Goal: Find specific page/section: Find specific page/section

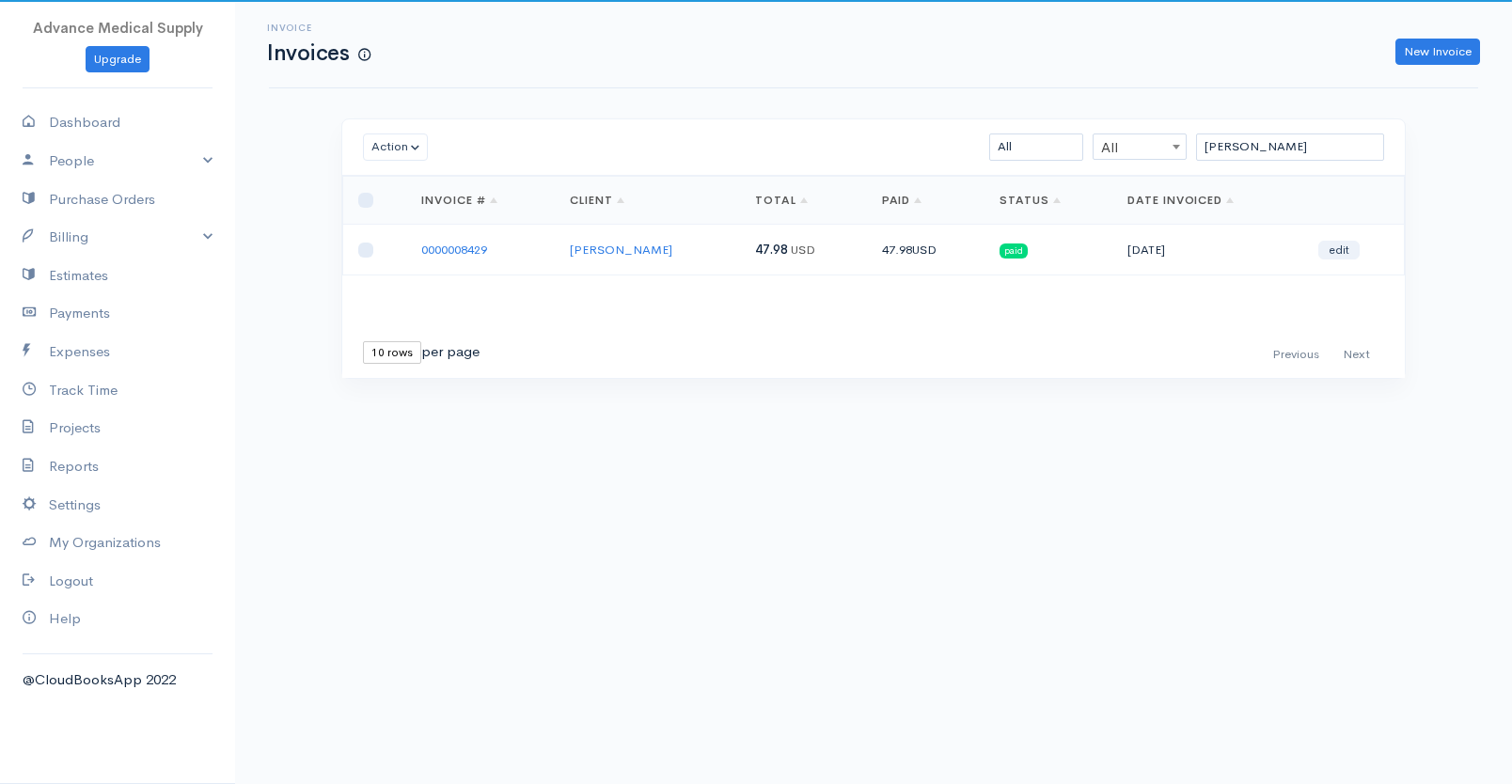
type input "[PERSON_NAME]"
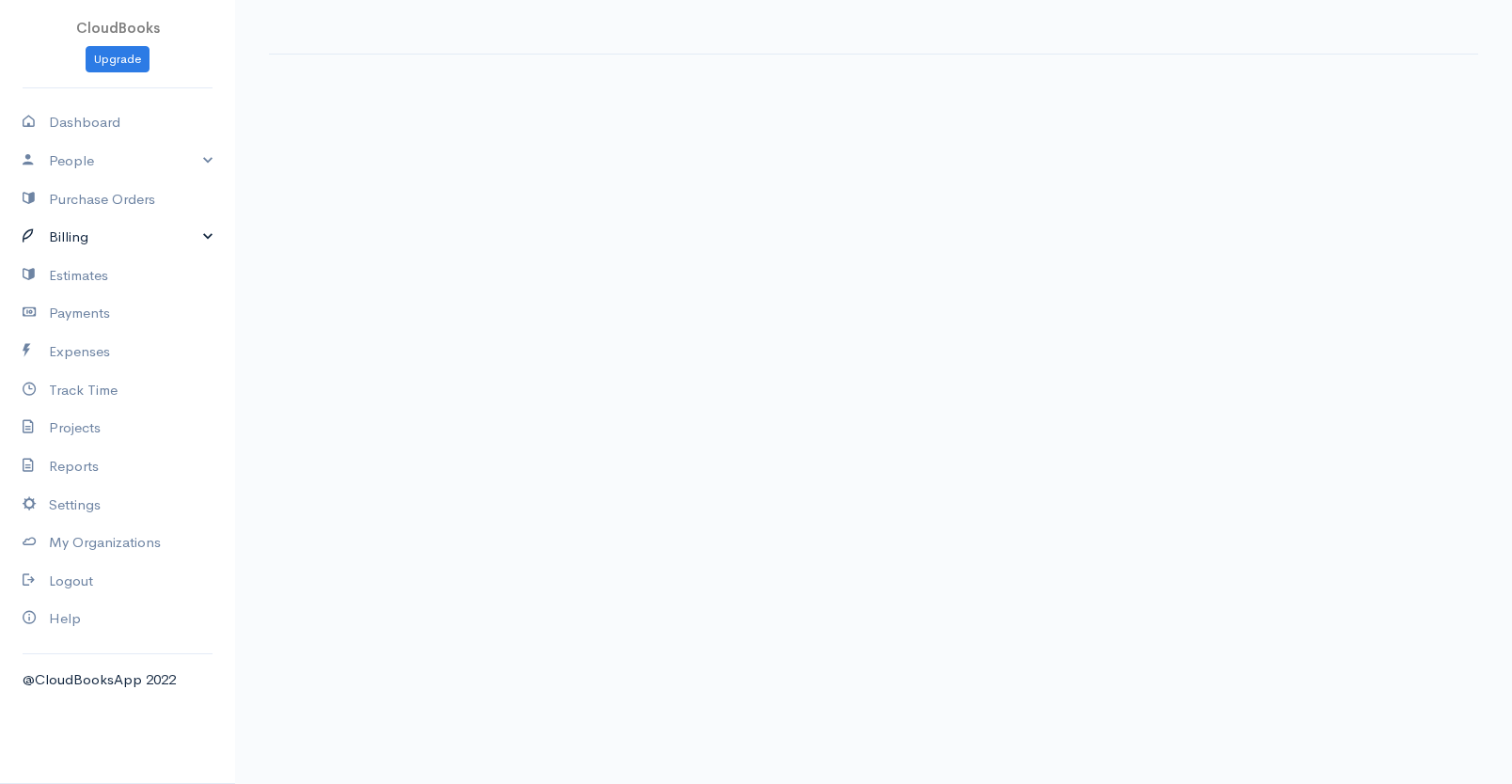
click at [60, 232] on link "Billing" at bounding box center [117, 237] width 235 height 39
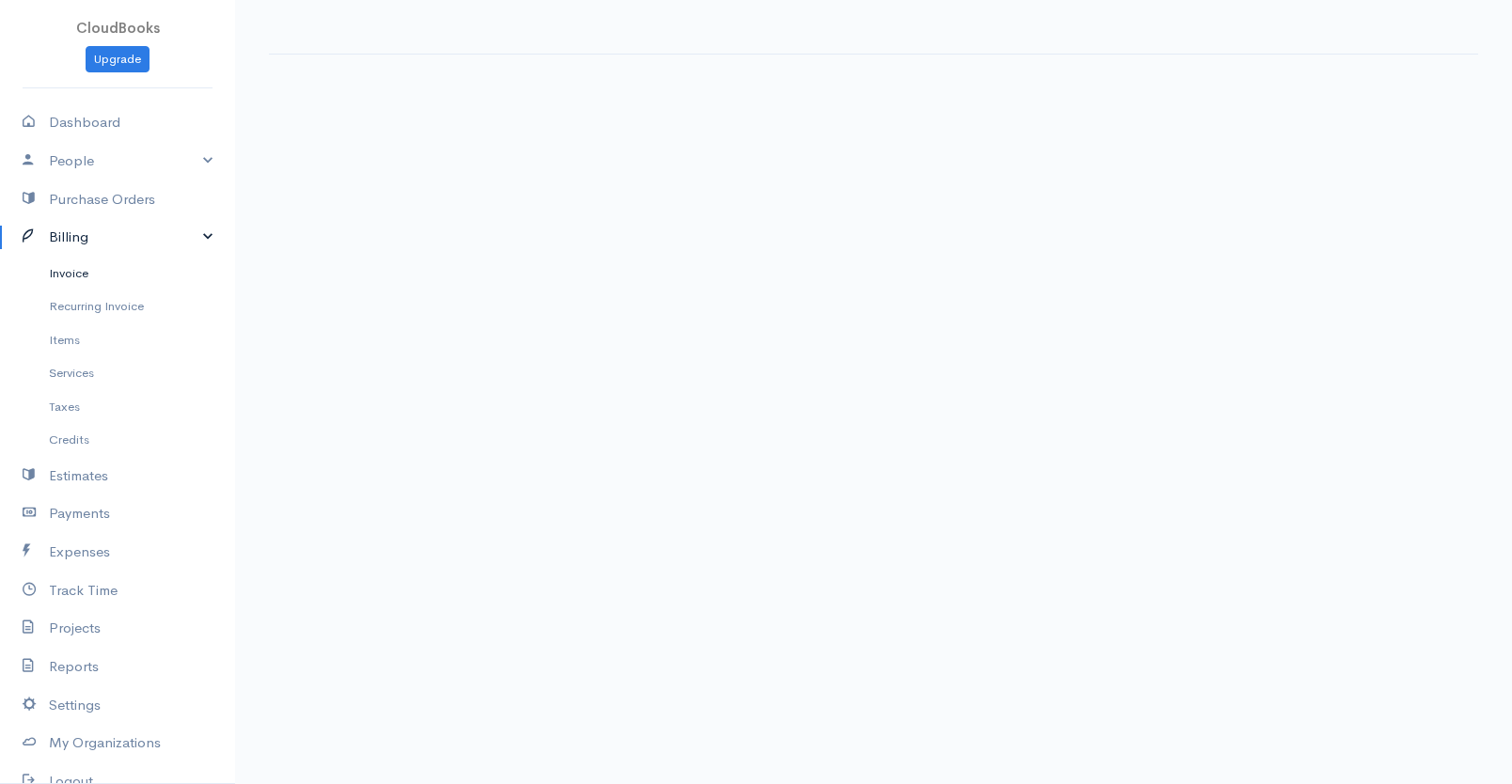
click at [63, 274] on link "Invoice" at bounding box center [117, 274] width 235 height 34
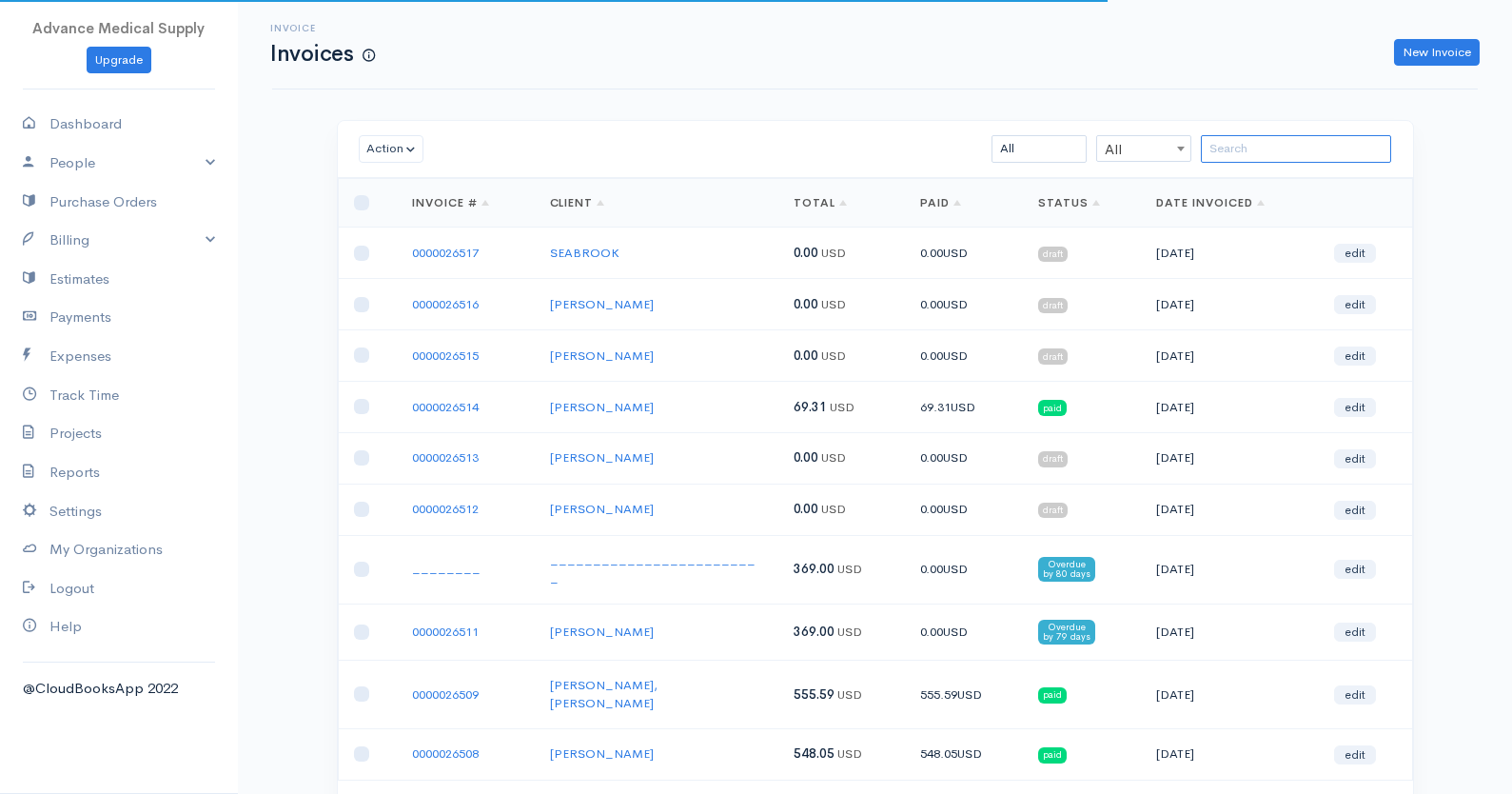
click at [1231, 152] on input "search" at bounding box center [1296, 148] width 190 height 28
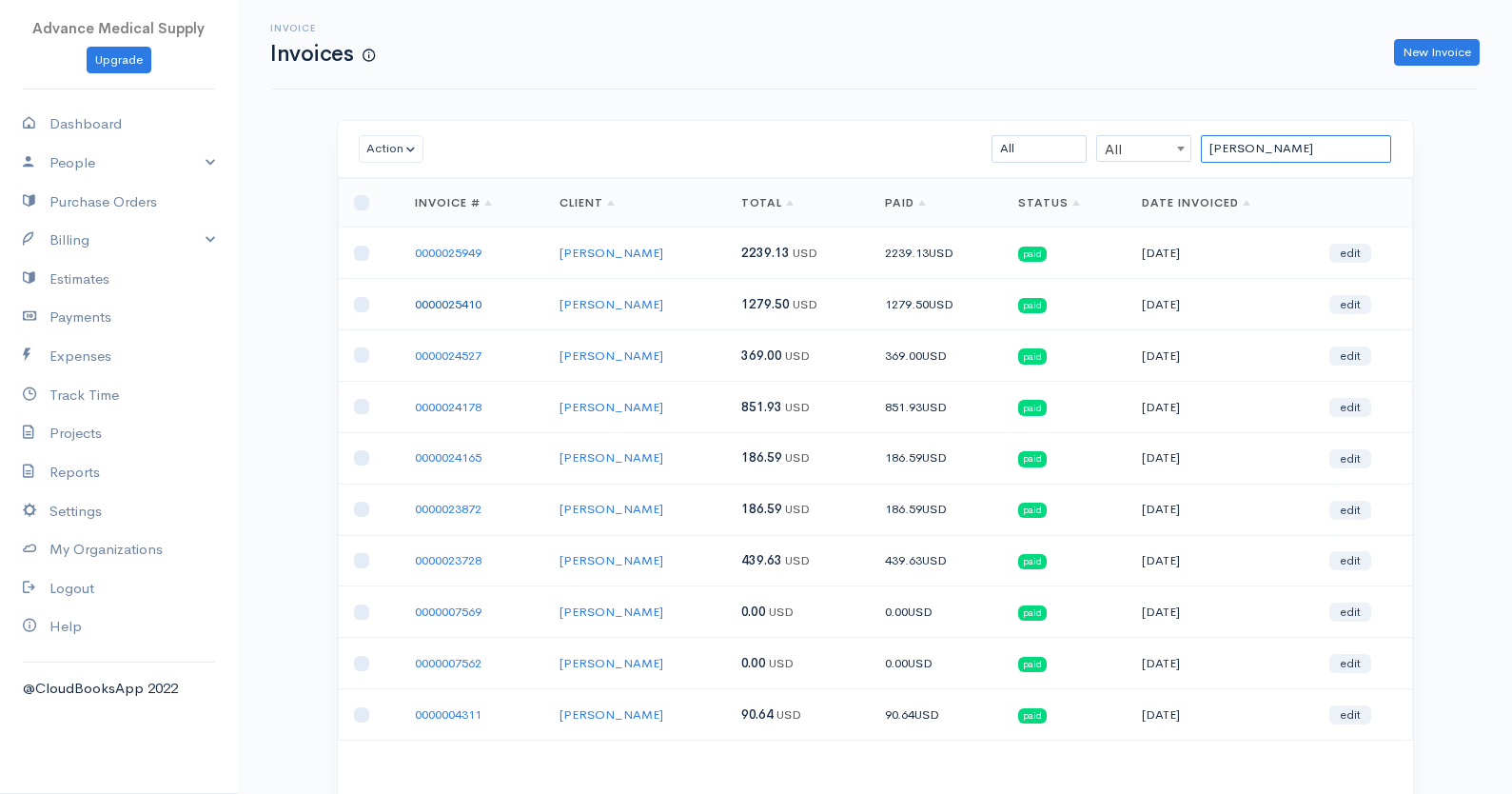
type input "crowley"
click at [461, 303] on link "0000025410" at bounding box center [449, 303] width 67 height 16
